Goal: Transaction & Acquisition: Purchase product/service

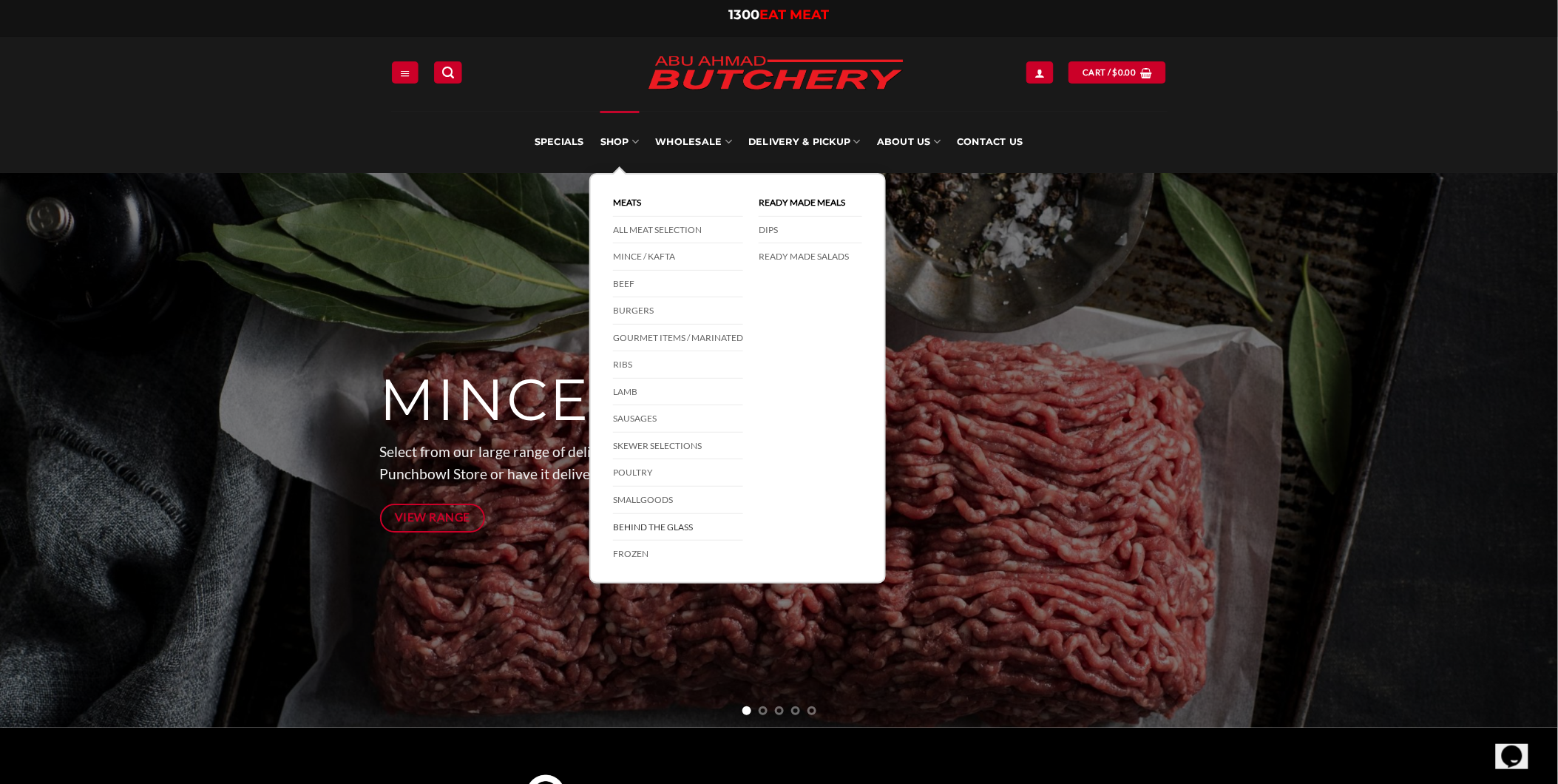
click at [658, 529] on link "Behind The Glass" at bounding box center [678, 528] width 130 height 27
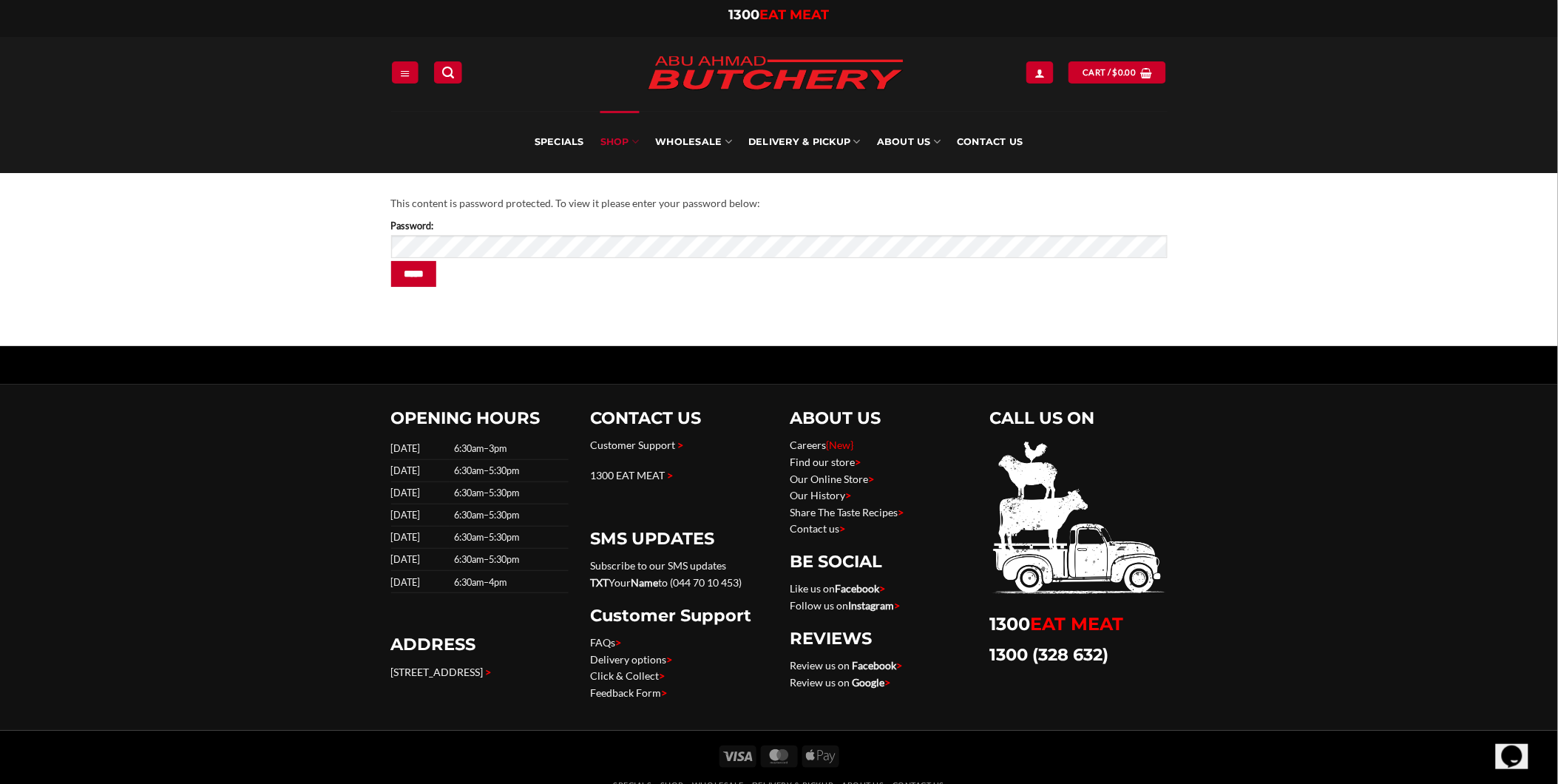
click at [359, 218] on div "This content is password protected. To view it please enter your password below…" at bounding box center [779, 259] width 1558 height 173
click at [414, 271] on input "*****" at bounding box center [414, 274] width 46 height 26
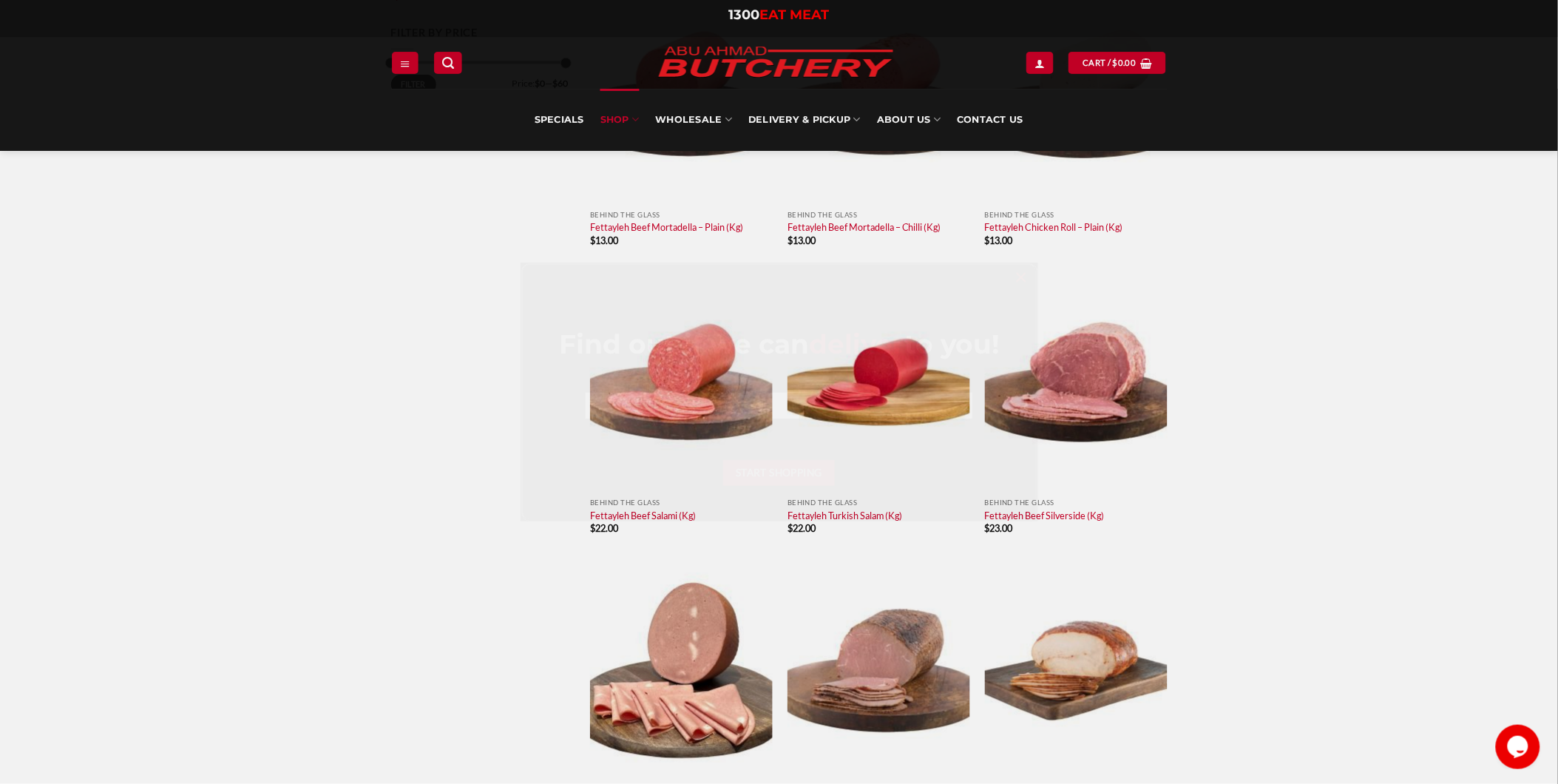
scroll to position [574, 0]
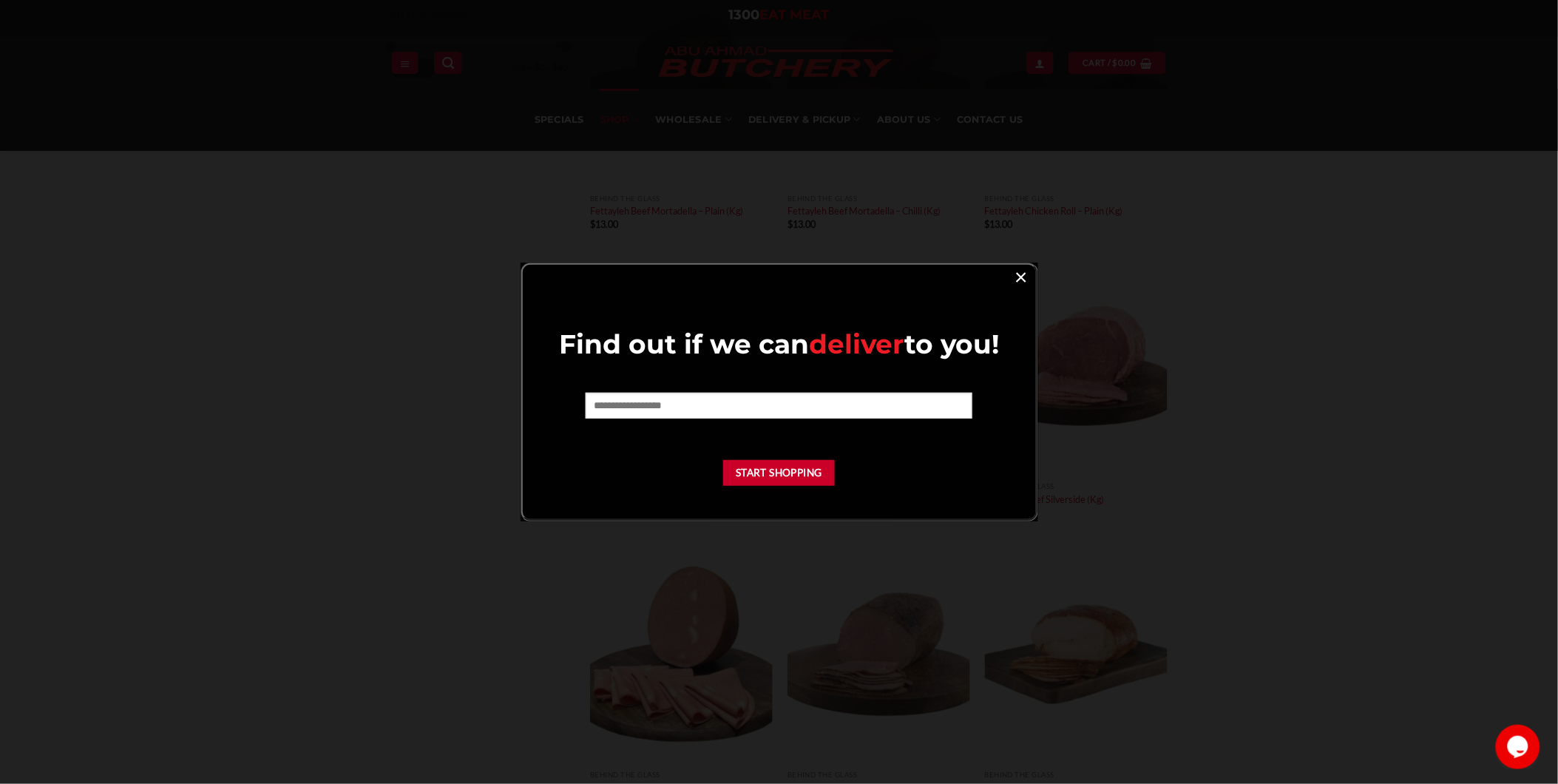
click at [1021, 279] on link "×" at bounding box center [1021, 276] width 21 height 20
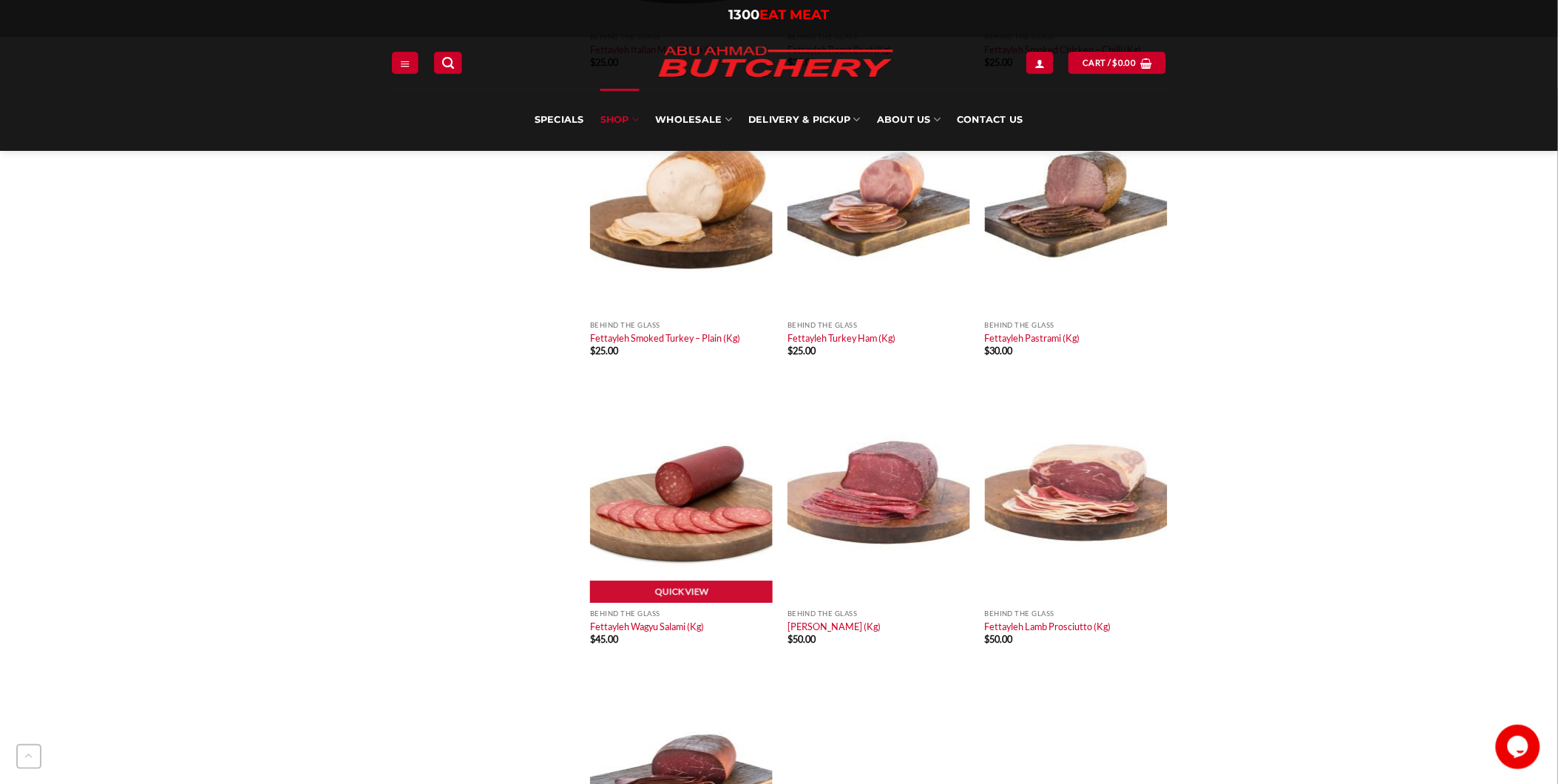
scroll to position [1313, 0]
click at [660, 620] on link "Fettayleh Wagyu Salami (Kg)" at bounding box center [646, 626] width 114 height 12
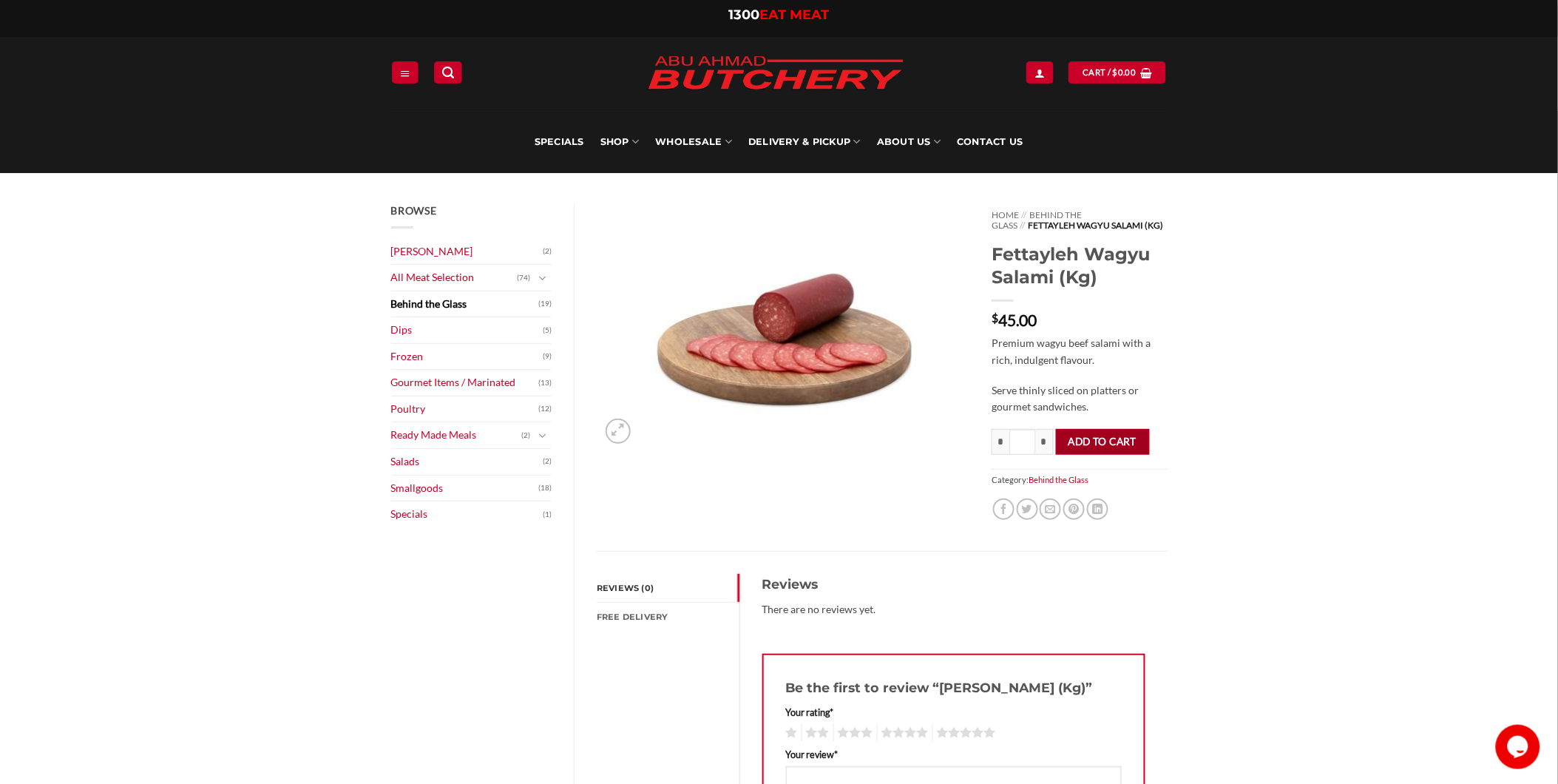
click at [1091, 453] on button "Add to cart" at bounding box center [1103, 441] width 94 height 26
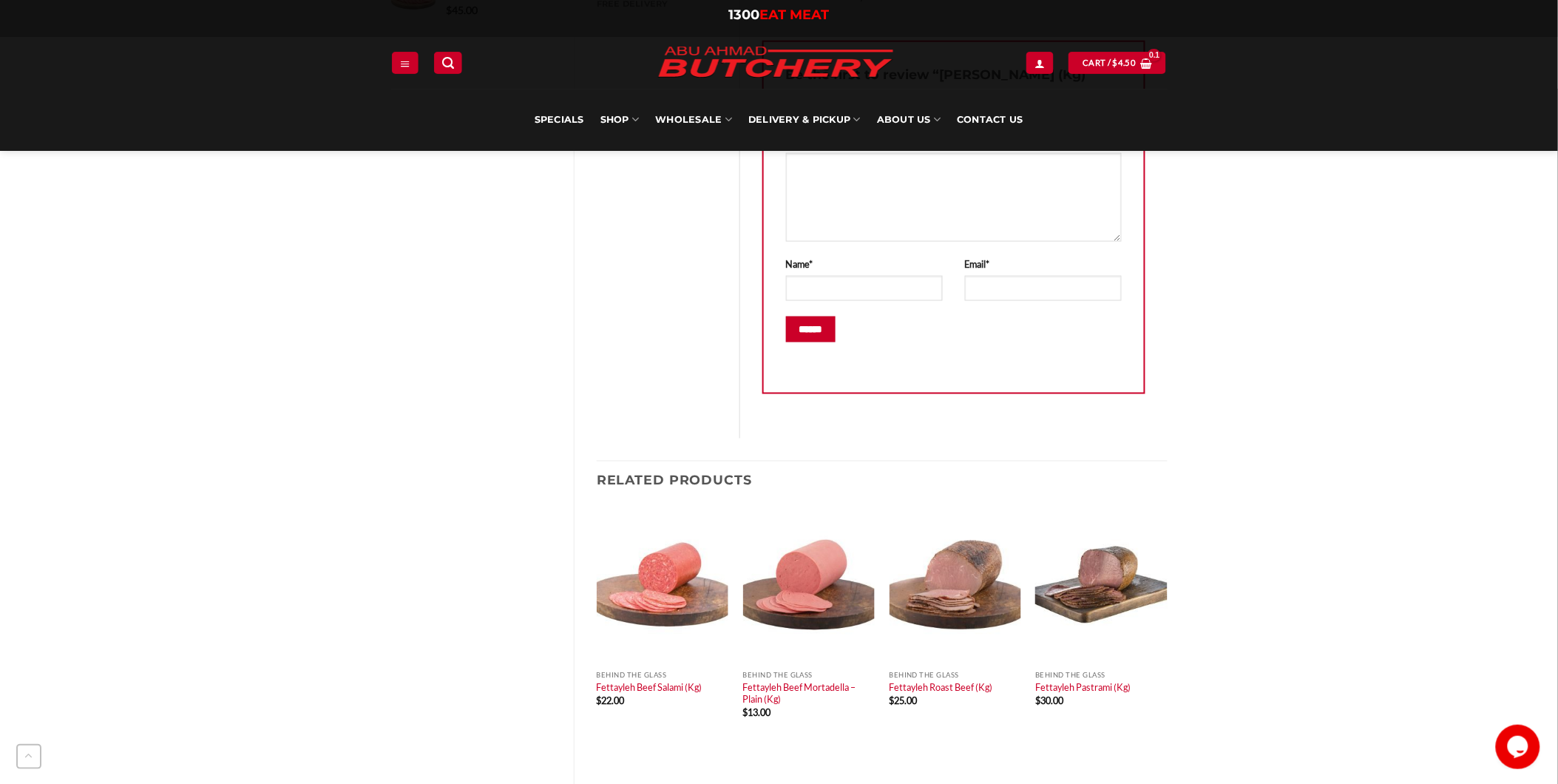
scroll to position [903, 0]
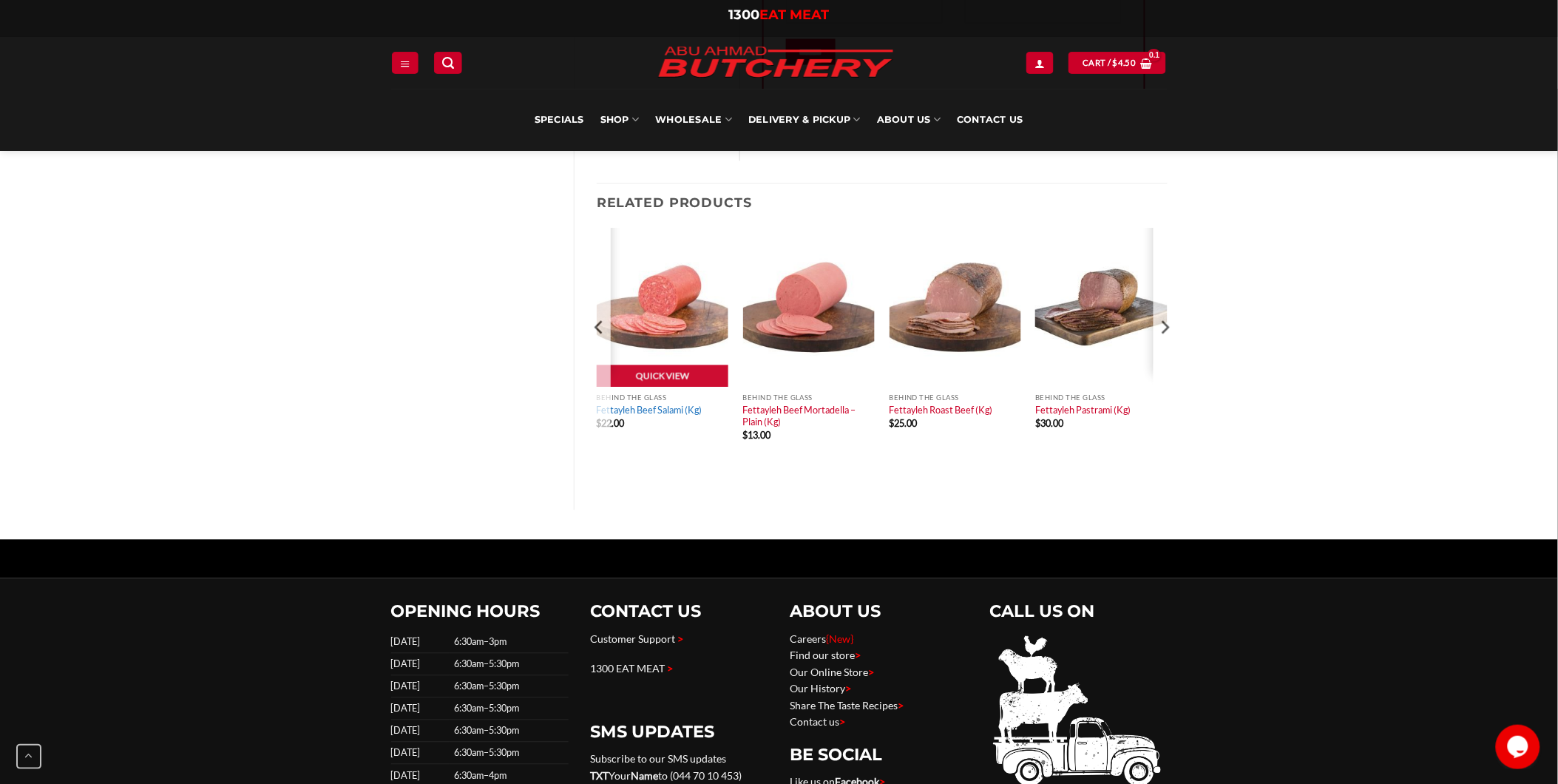
click at [639, 416] on link "Fettayleh Beef Salami (Kg)" at bounding box center [649, 410] width 106 height 12
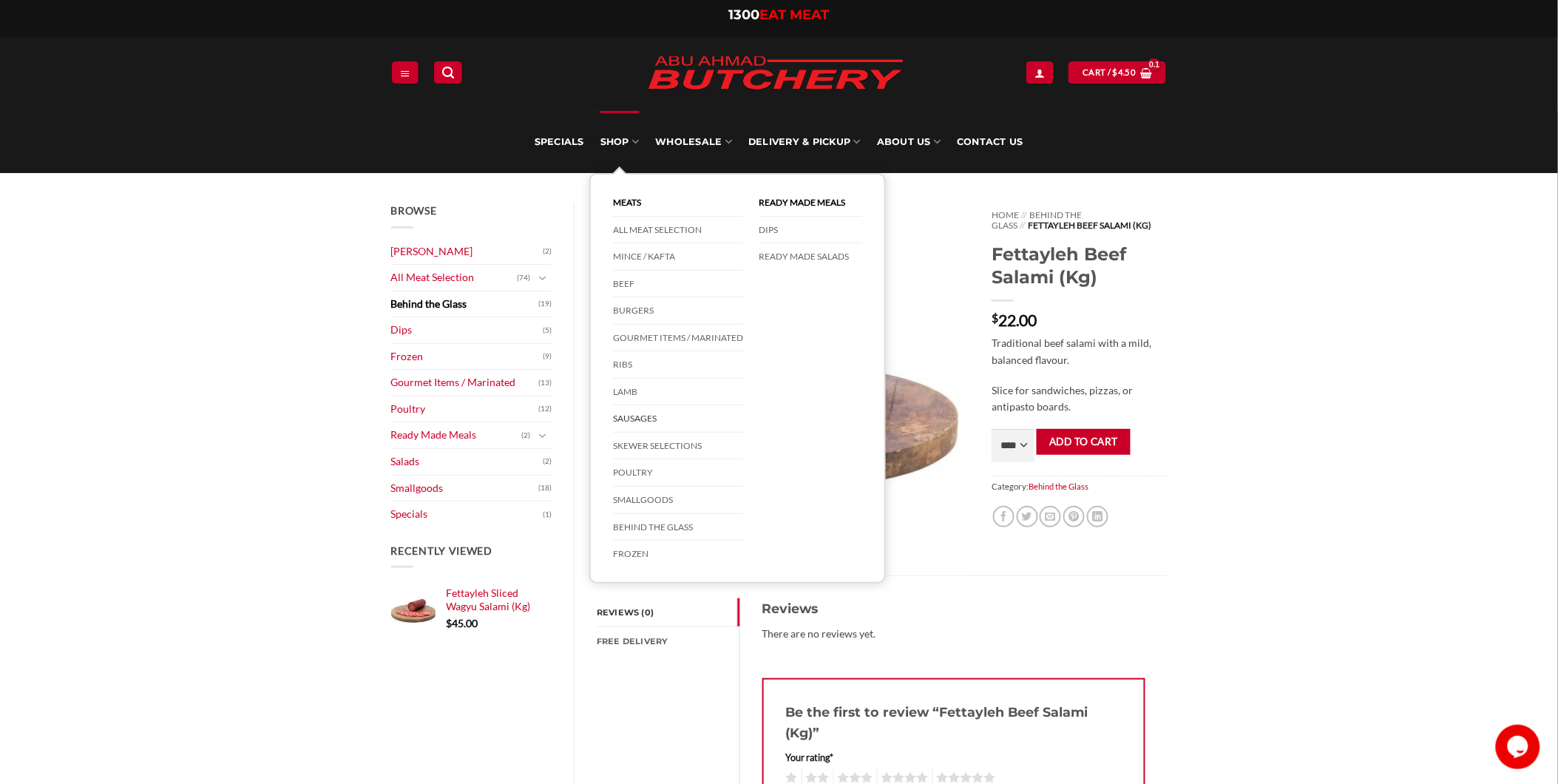
click at [653, 417] on link "Sausages" at bounding box center [678, 419] width 130 height 27
